Goal: Book appointment/travel/reservation

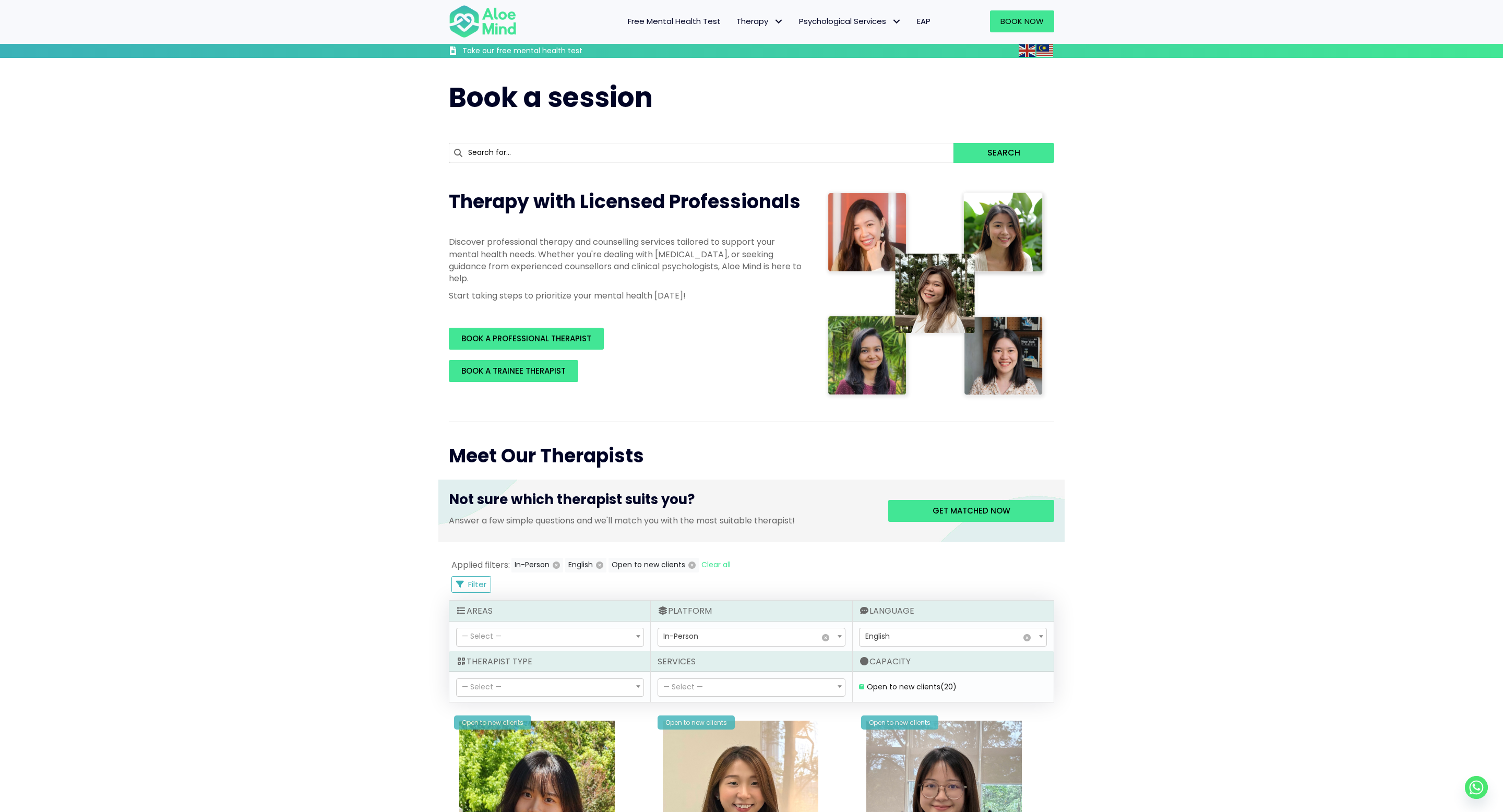
scroll to position [92, 0]
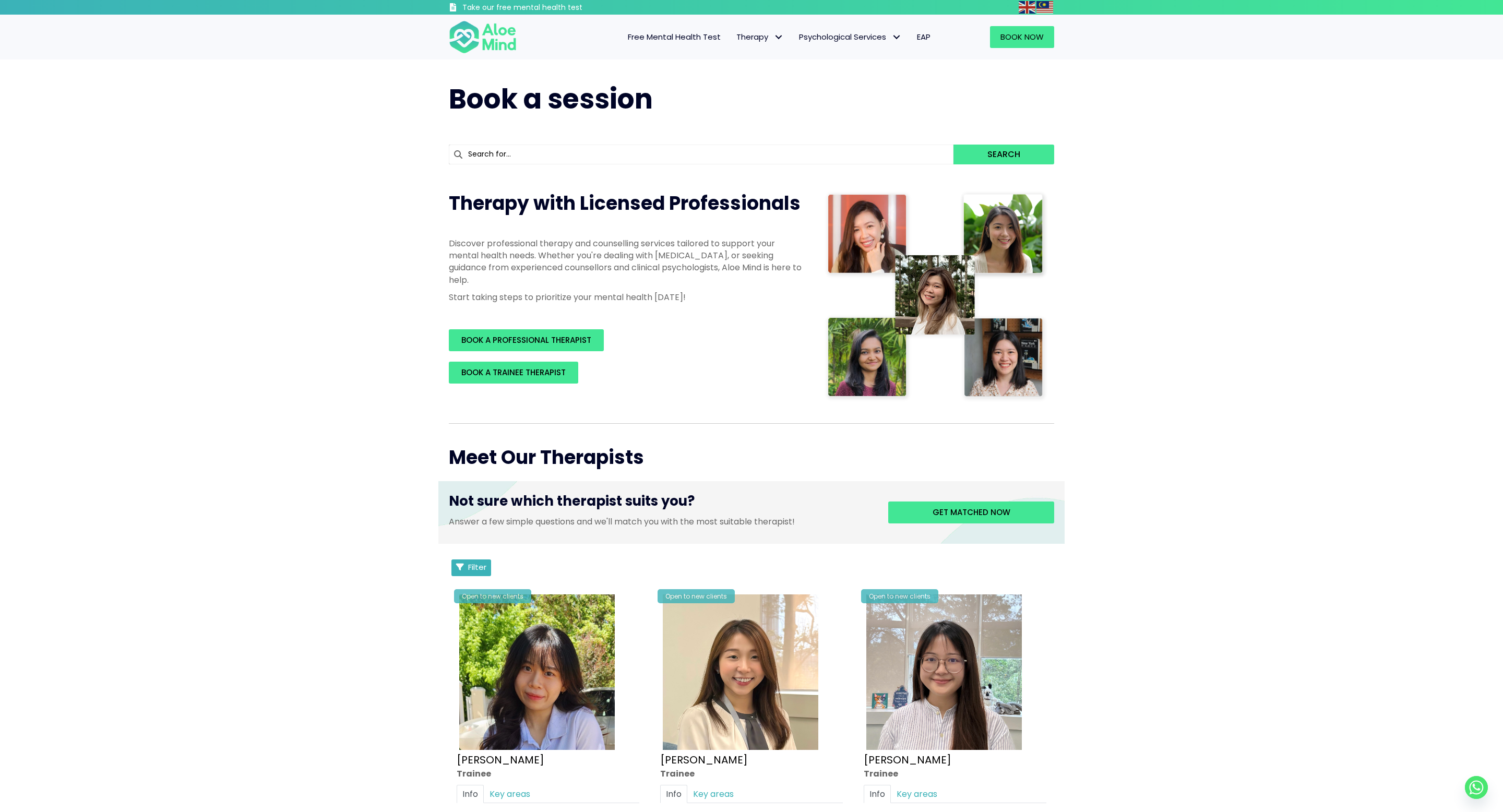
click at [488, 574] on button "Filter" at bounding box center [471, 568] width 40 height 16
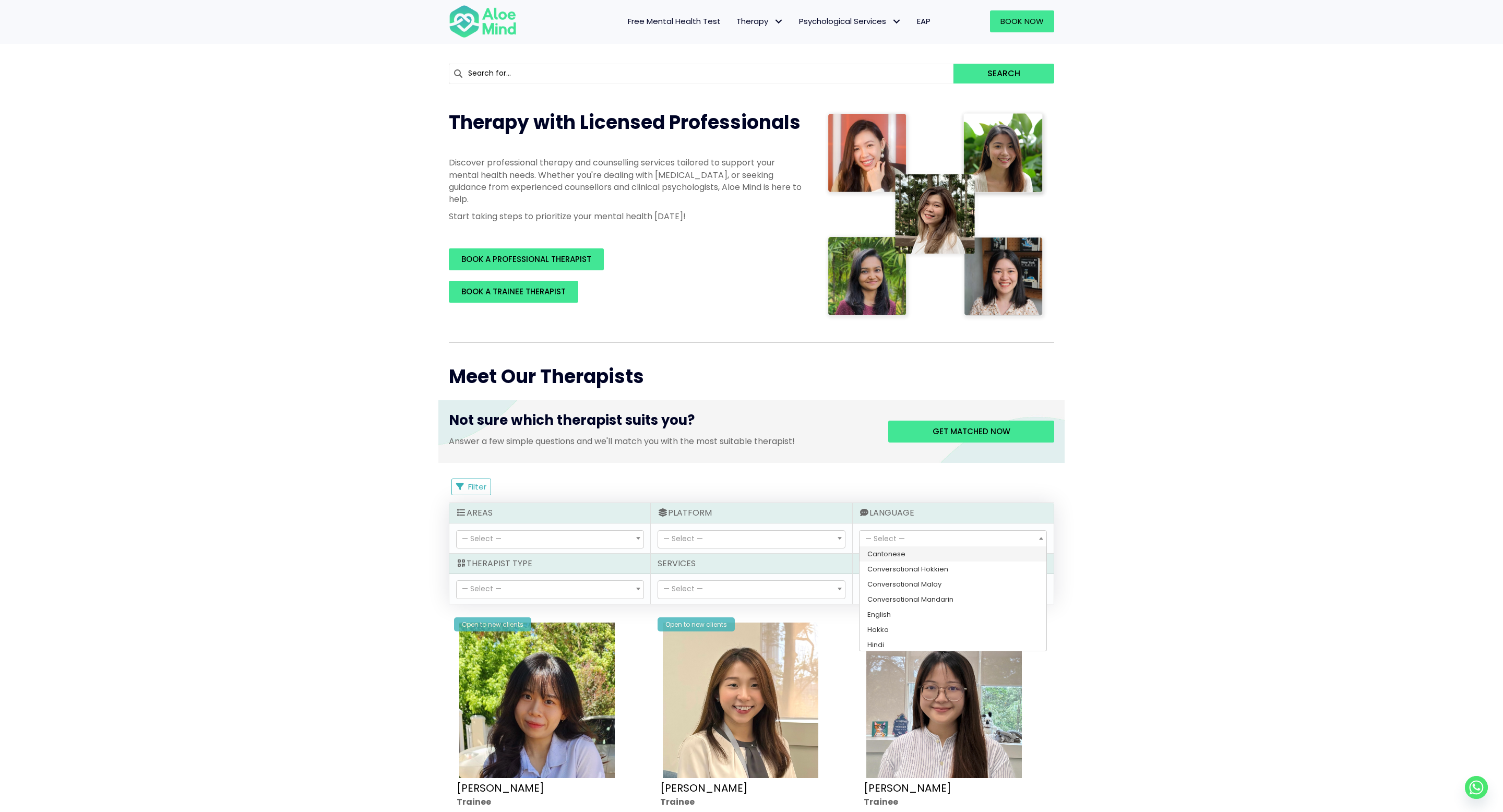
click at [896, 539] on span "— Select —" at bounding box center [885, 538] width 40 height 10
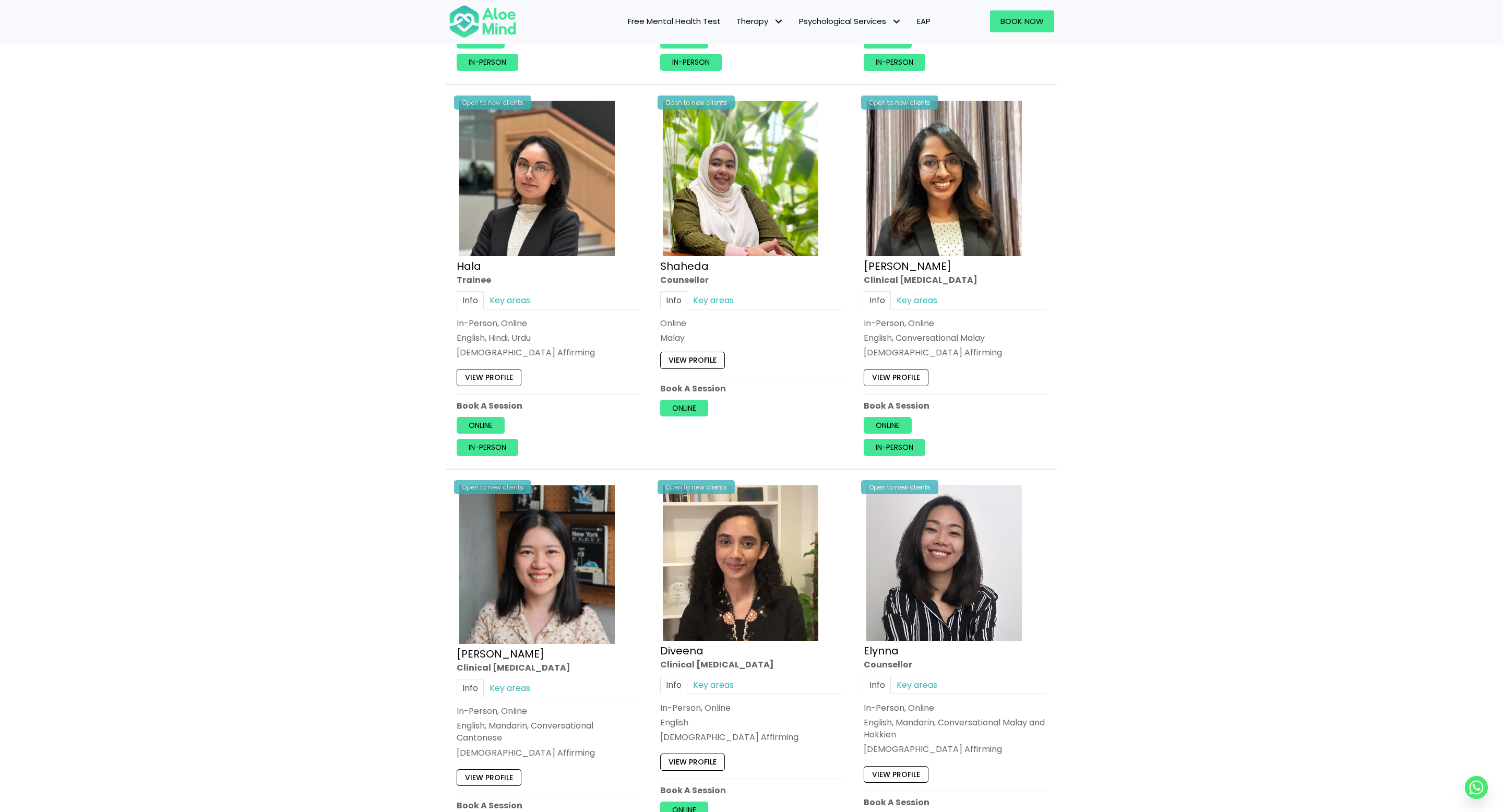
scroll to position [1374, 0]
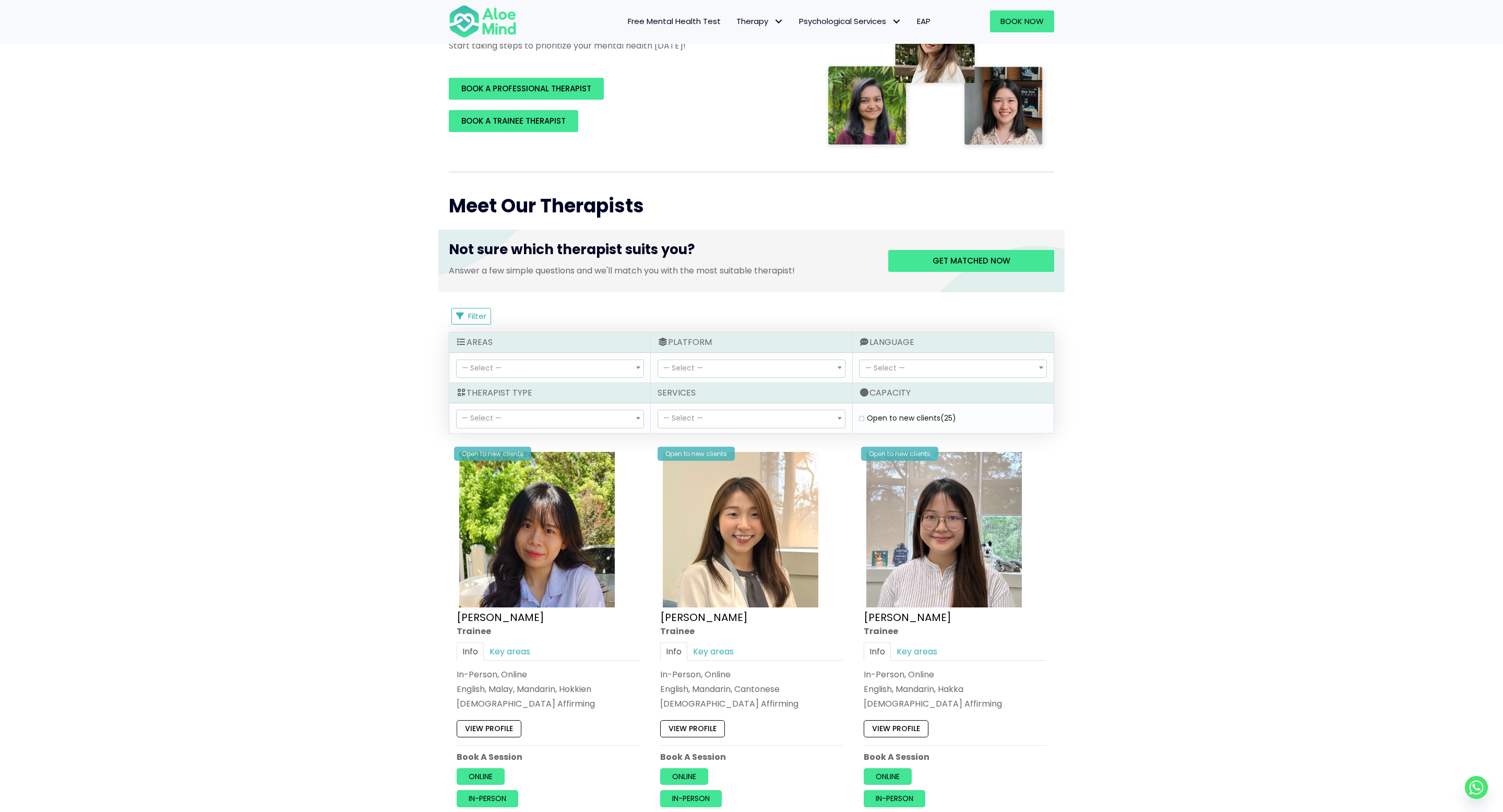
click at [552, 351] on div "Areas" at bounding box center [549, 342] width 201 height 21
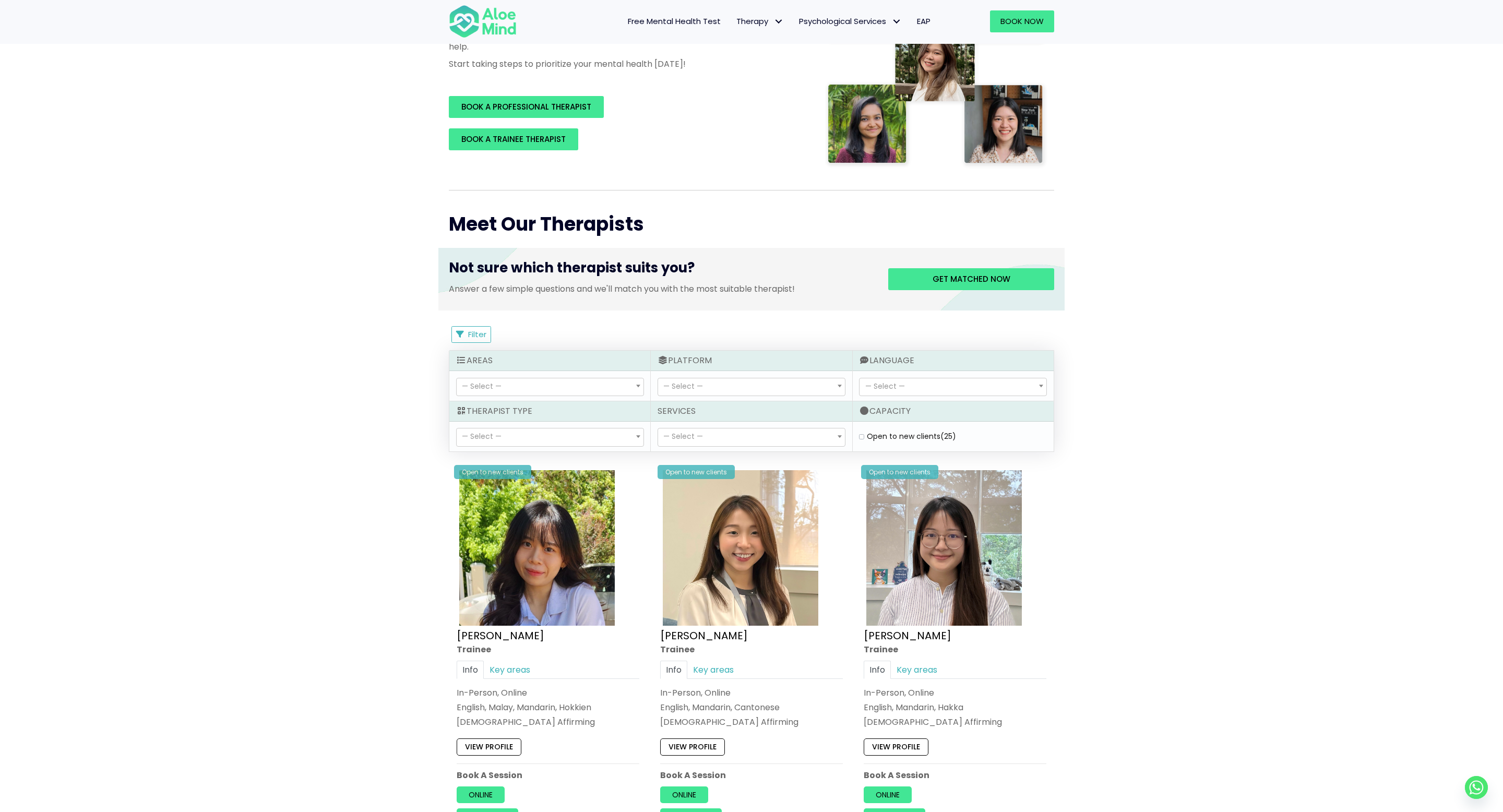
scroll to position [0, 0]
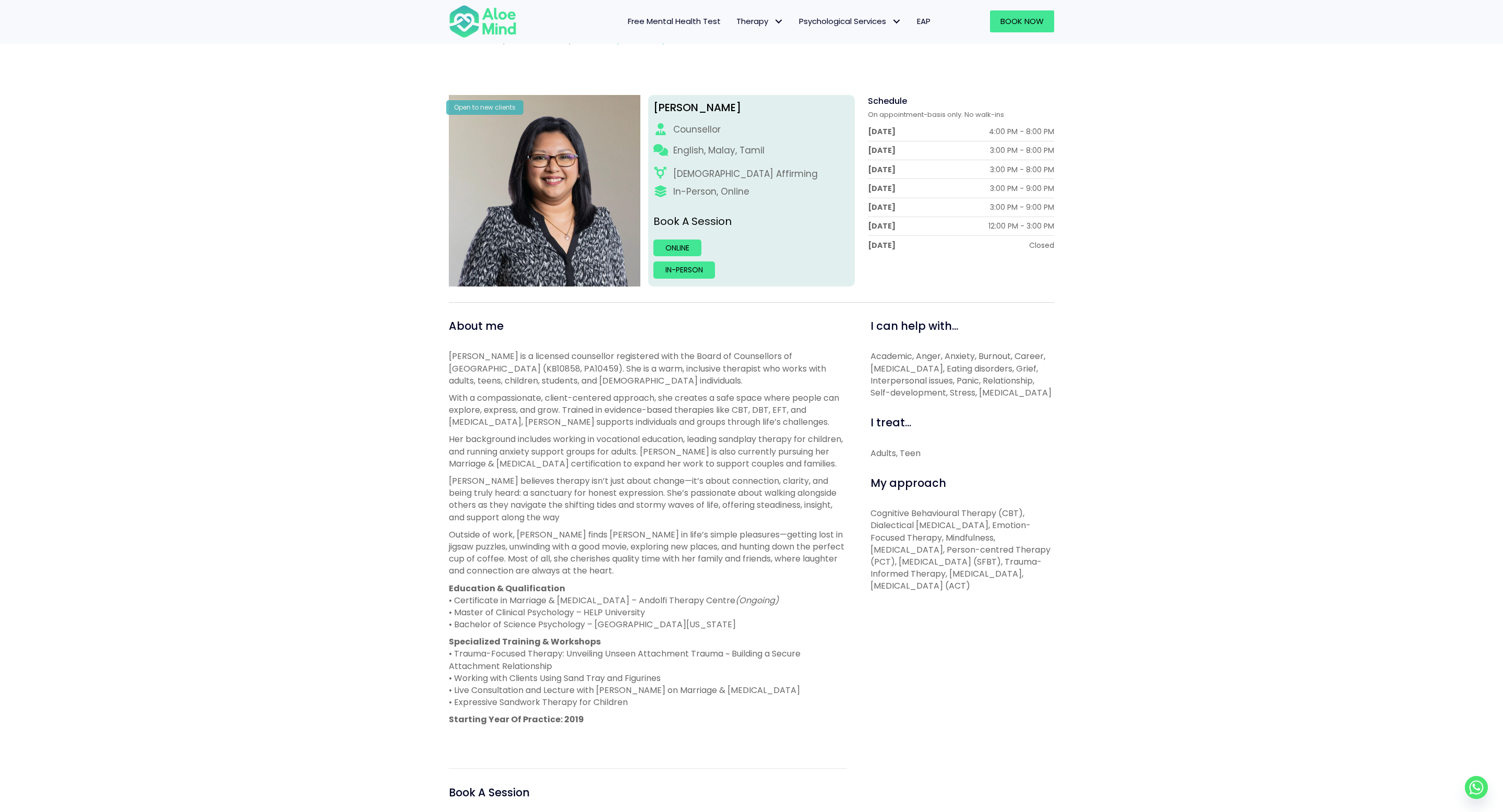
scroll to position [89, 0]
